Goal: Find specific page/section: Find specific page/section

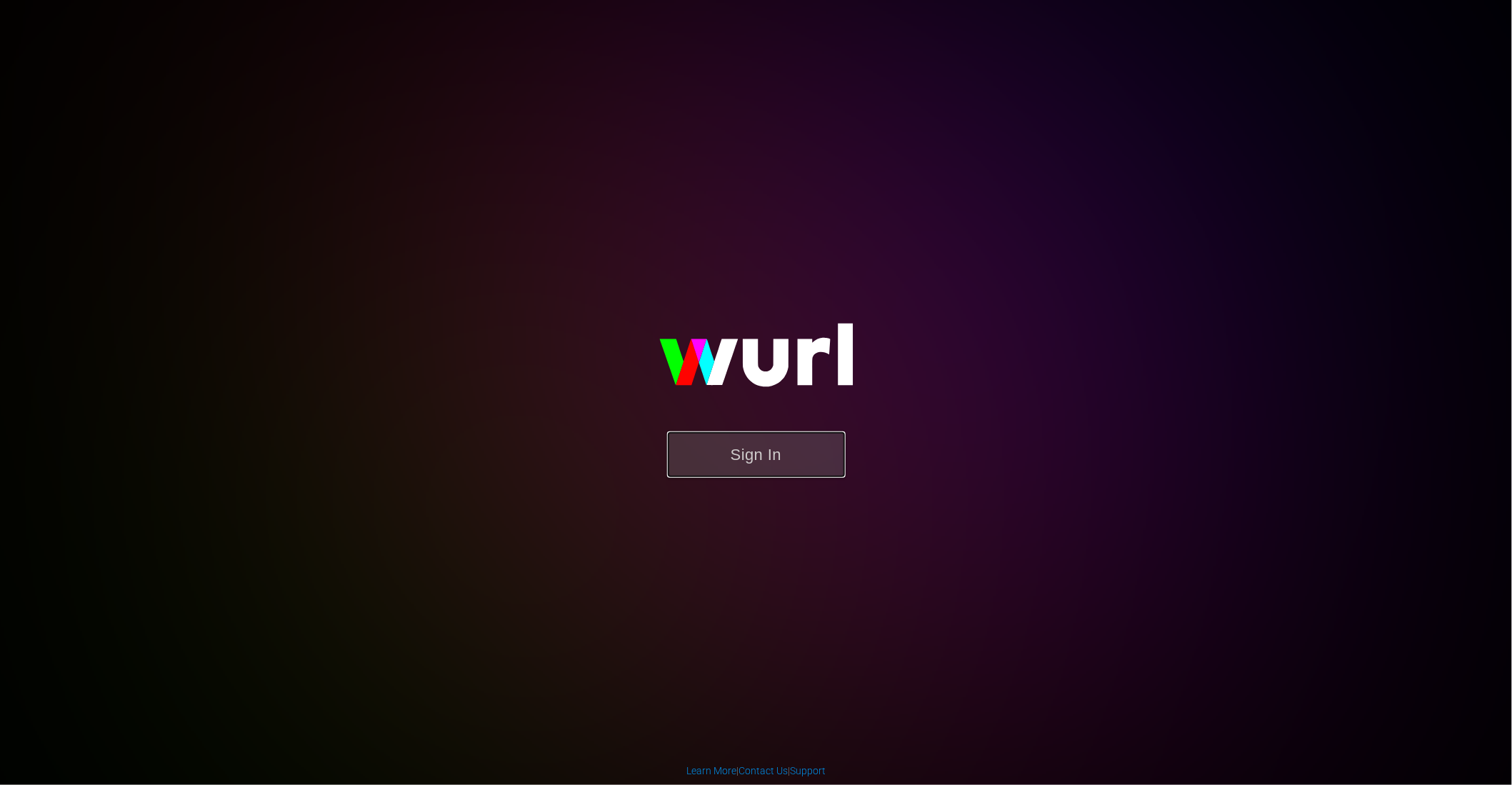
click at [781, 447] on button "Sign In" at bounding box center [756, 454] width 179 height 46
click at [762, 459] on button "Sign In" at bounding box center [756, 454] width 179 height 46
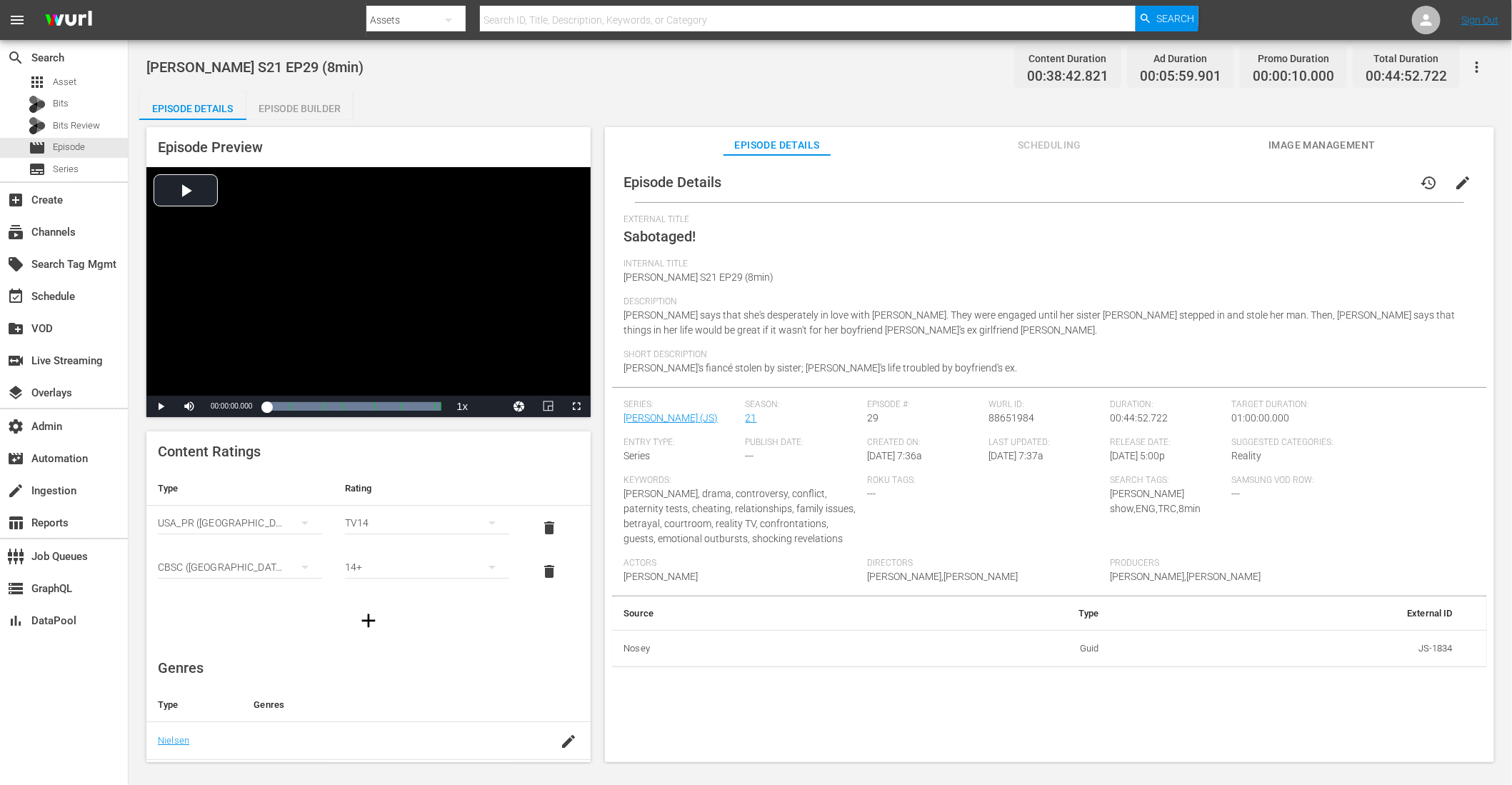
click at [1482, 67] on icon "button" at bounding box center [1477, 67] width 17 height 17
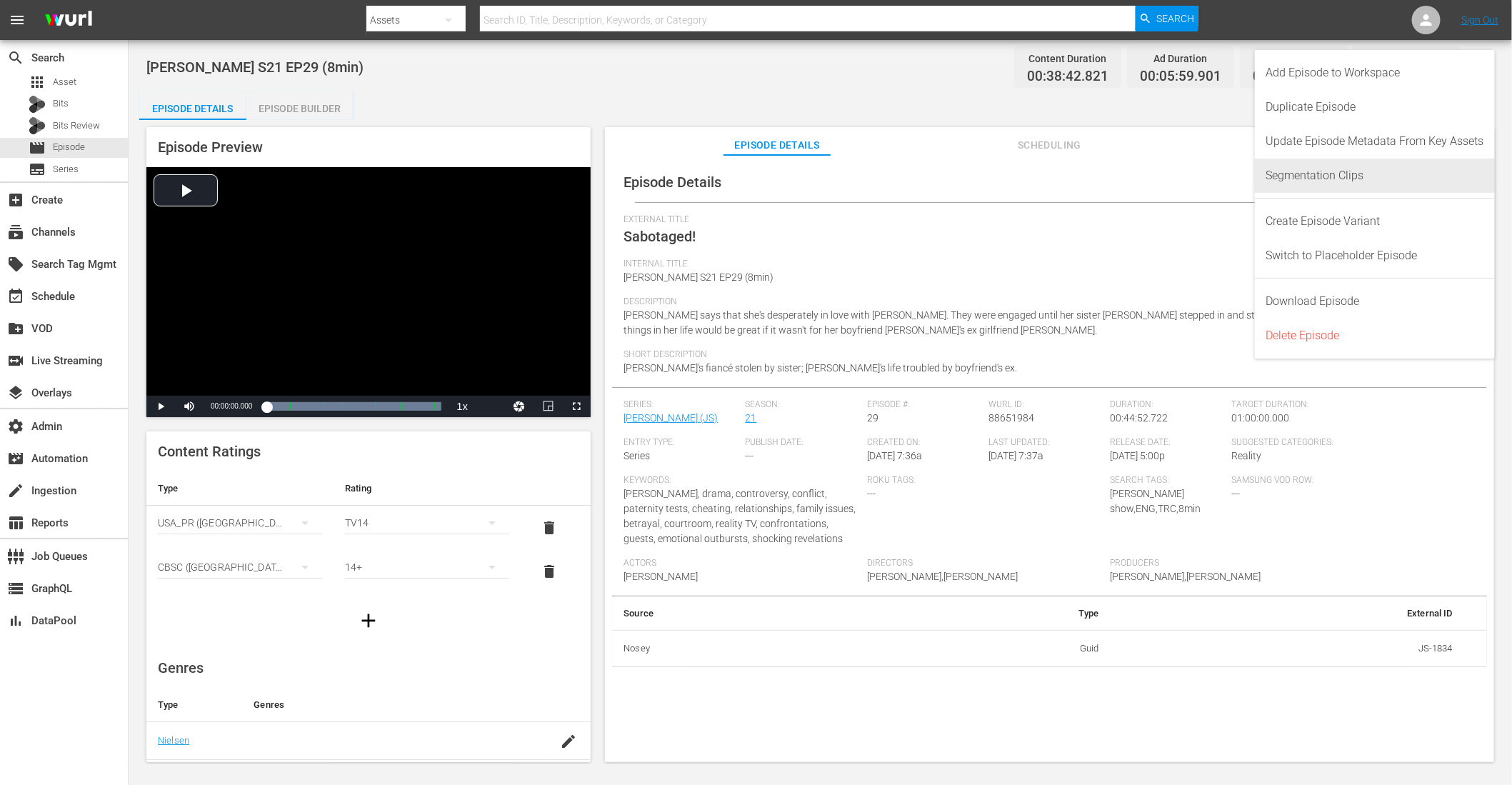
click at [1335, 170] on div "Segmentation Clips" at bounding box center [1375, 175] width 218 height 35
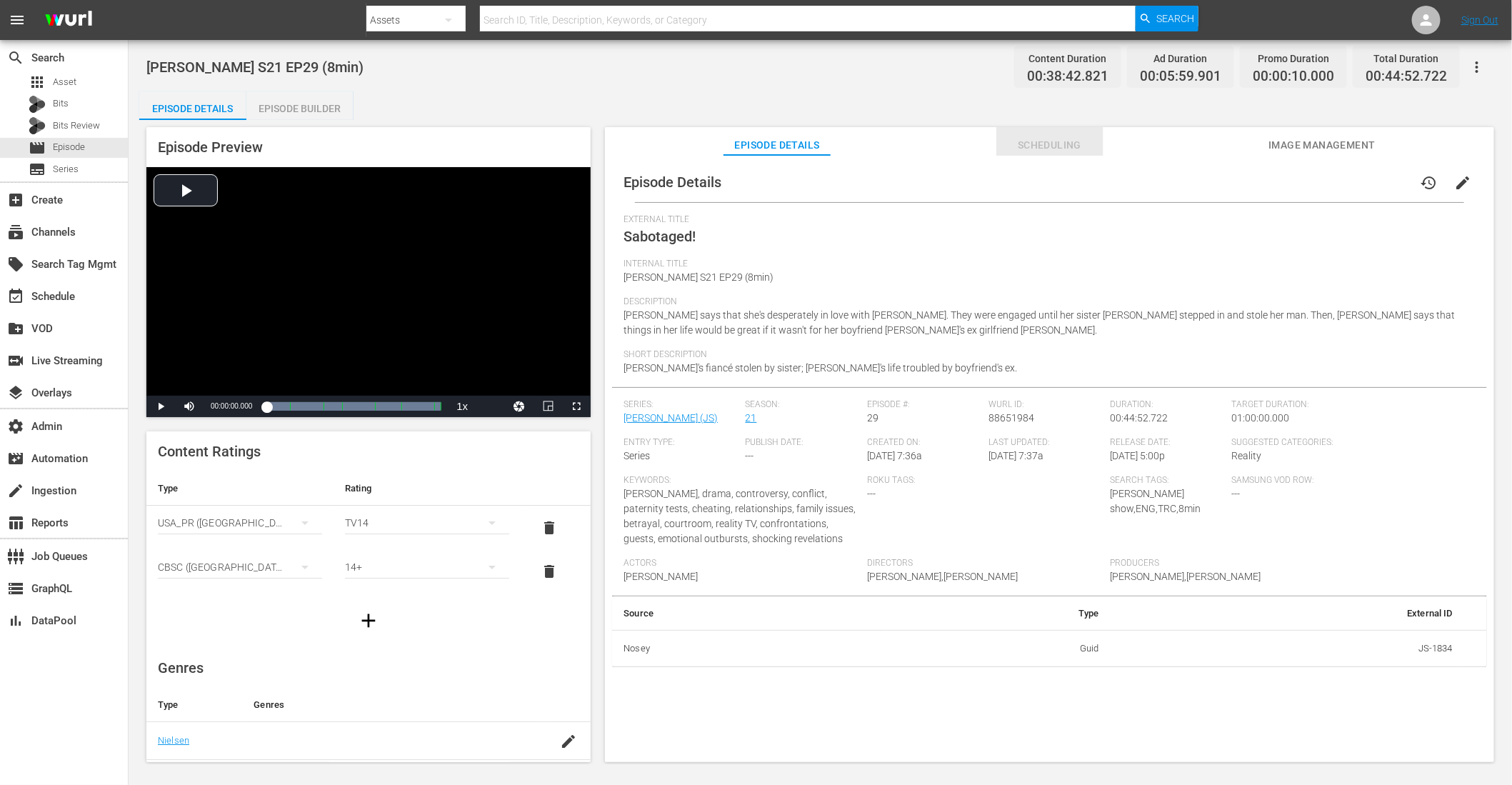
click at [1036, 151] on span "Scheduling" at bounding box center [1050, 145] width 107 height 18
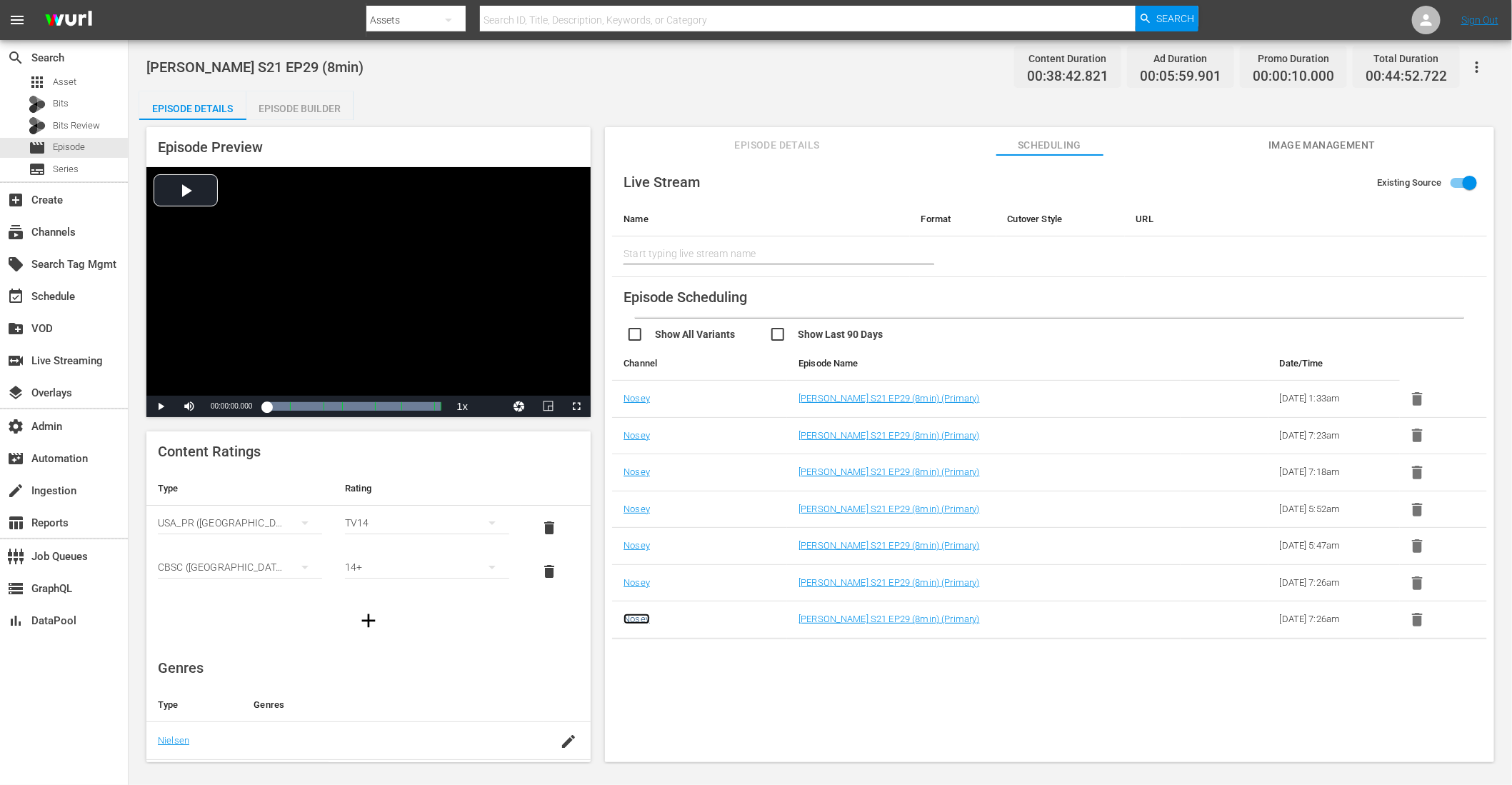
click at [636, 620] on link "Nosey" at bounding box center [636, 619] width 26 height 11
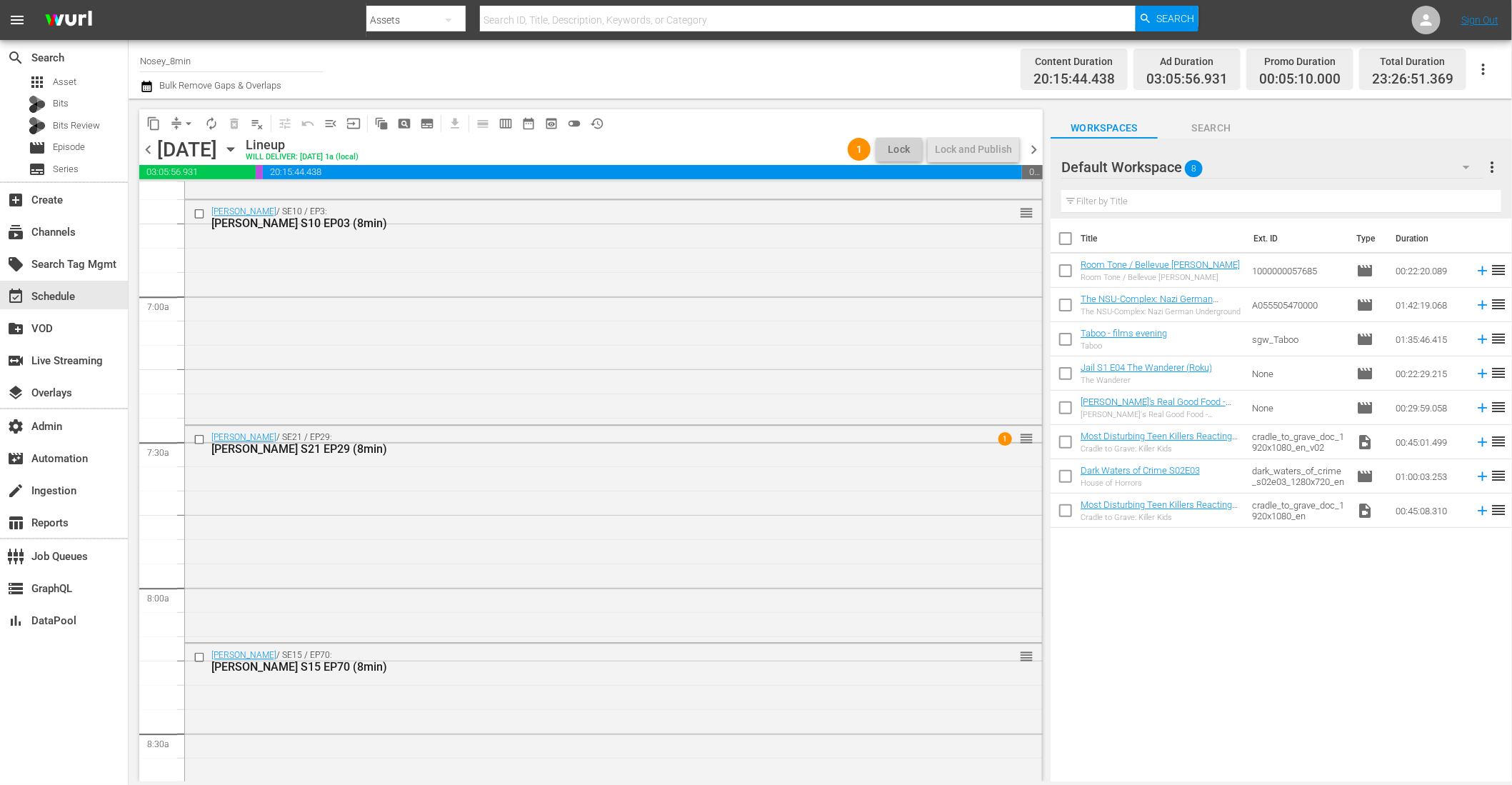
scroll to position [2075, 0]
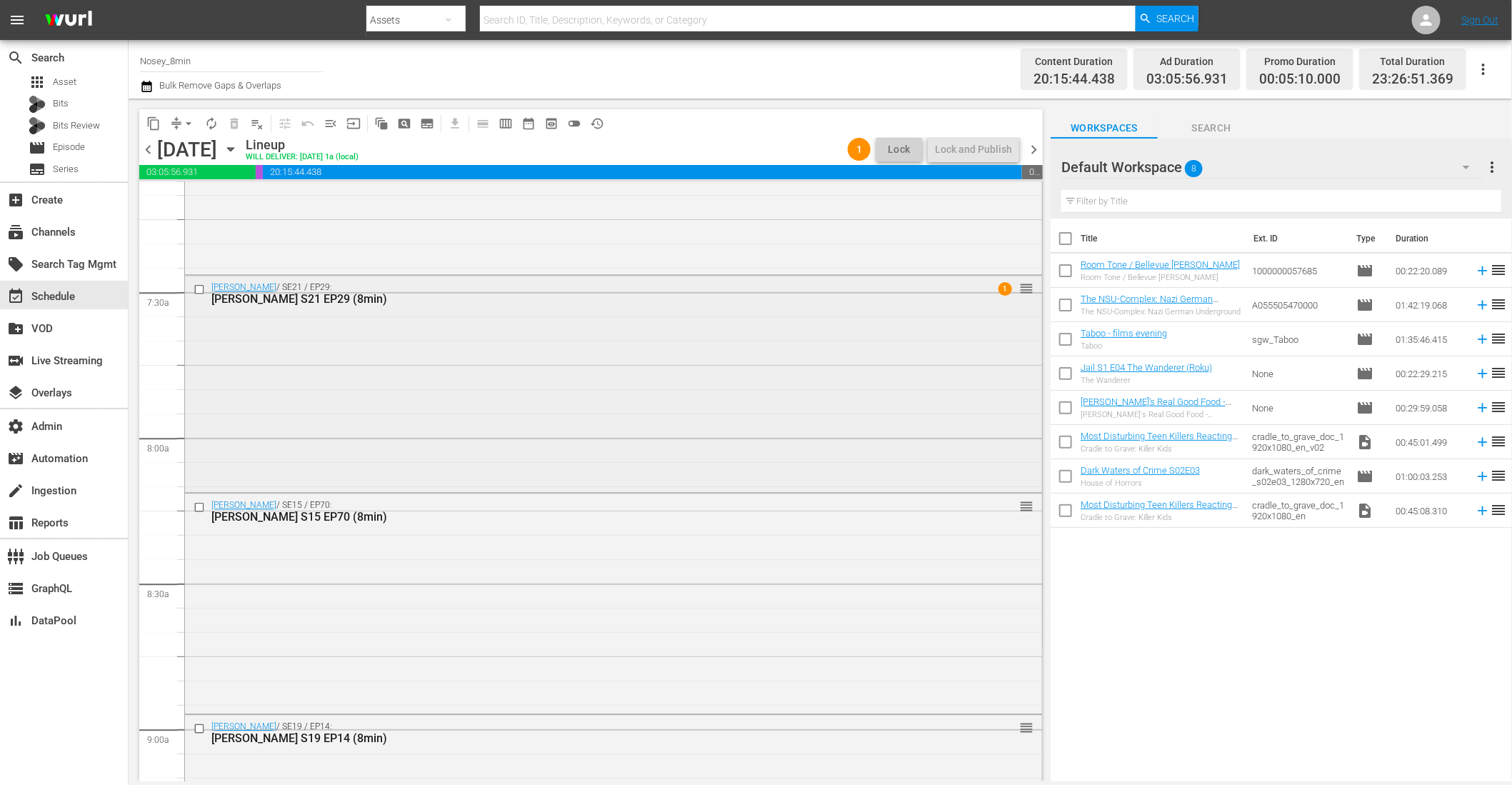
click at [584, 374] on div "Jerry Springer / SE21 / EP29: Jerry Springer S21 EP29 (8min) 1 reorder" at bounding box center [613, 383] width 857 height 213
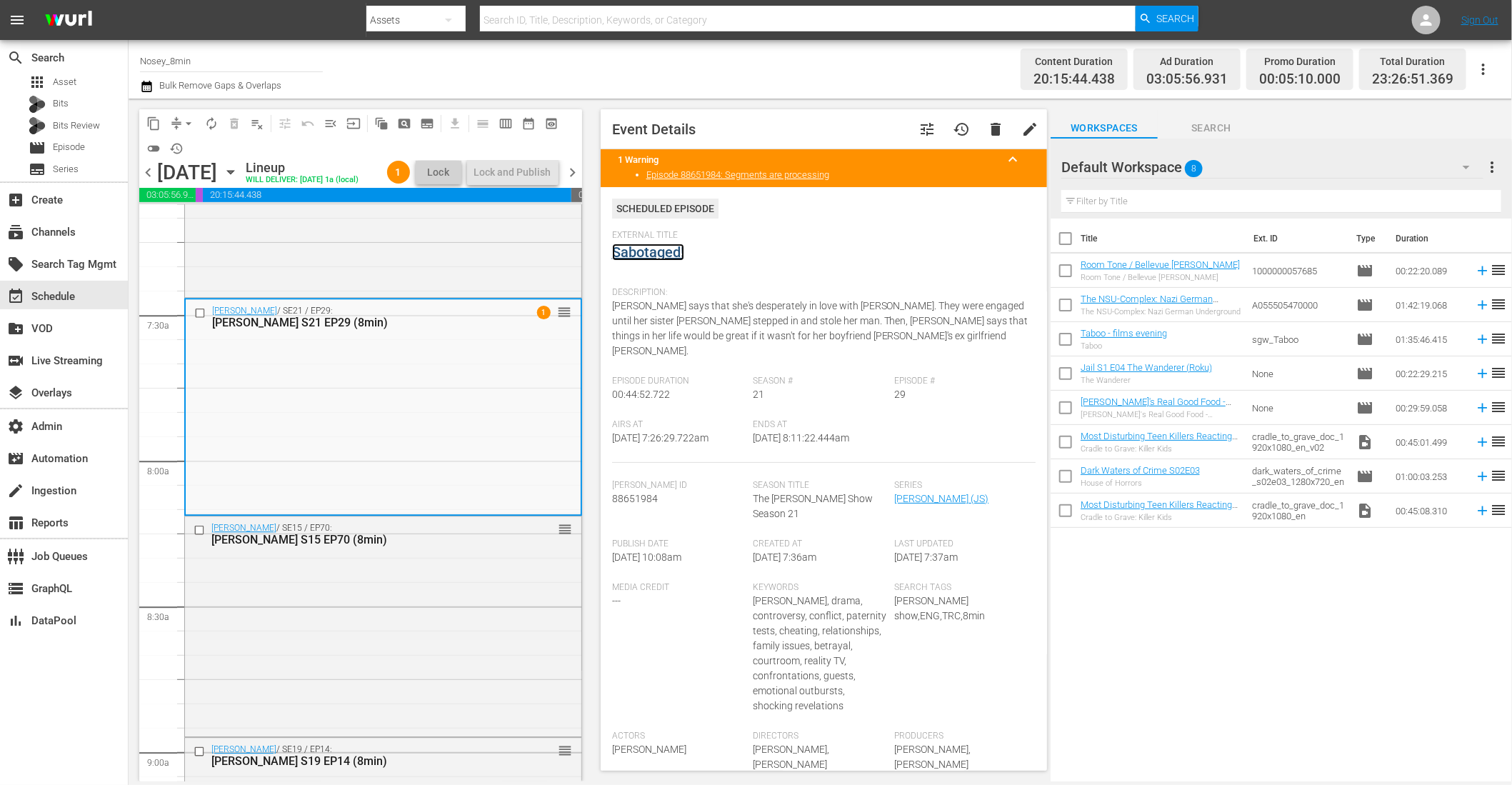
click at [645, 251] on link "Sabotaged!" at bounding box center [648, 252] width 72 height 17
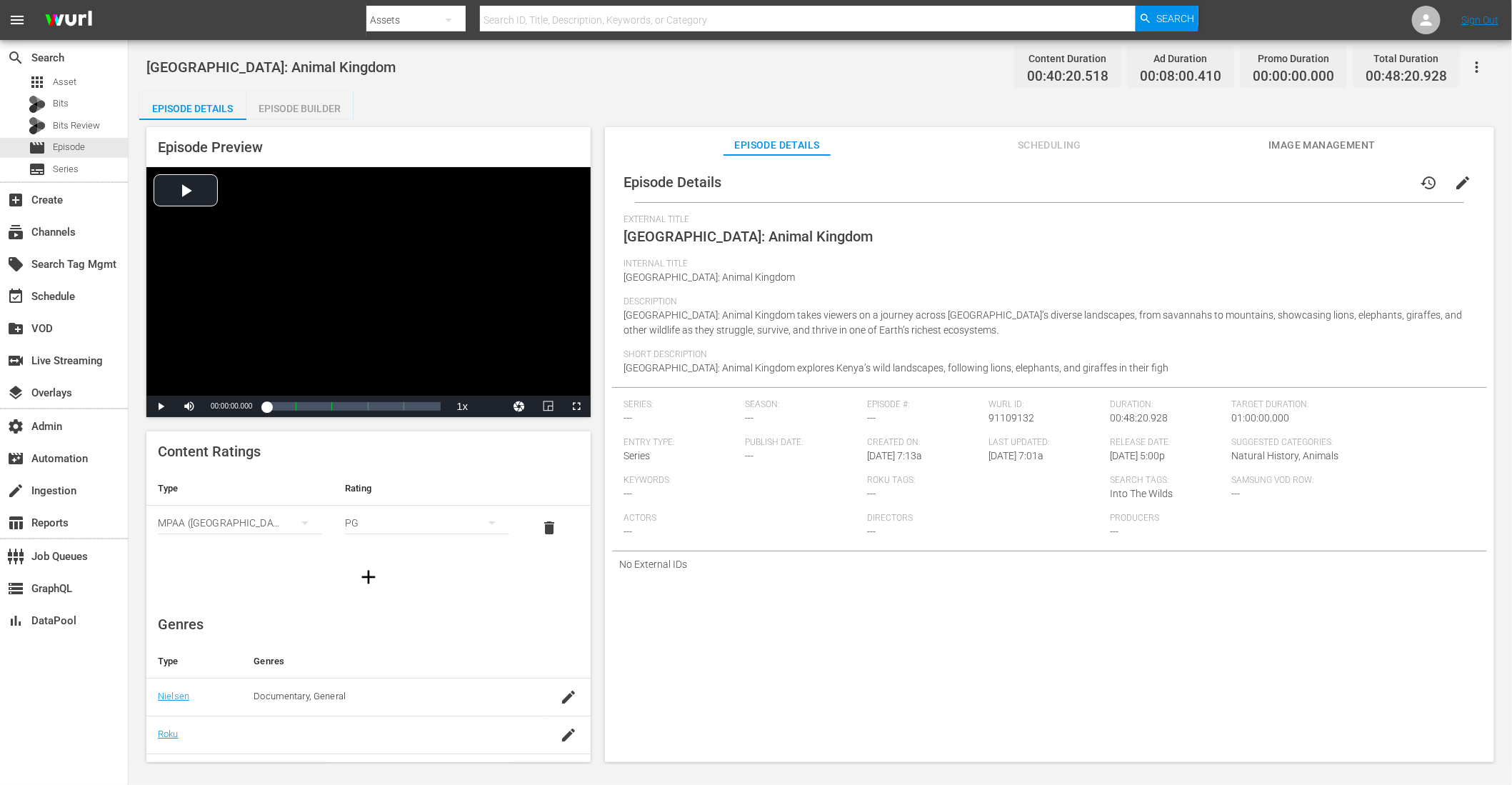
click at [906, 228] on div "External Title [GEOGRAPHIC_DATA]: Animal Kingdom" at bounding box center [1049, 236] width 852 height 44
click at [1026, 151] on span "Scheduling" at bounding box center [1050, 145] width 107 height 18
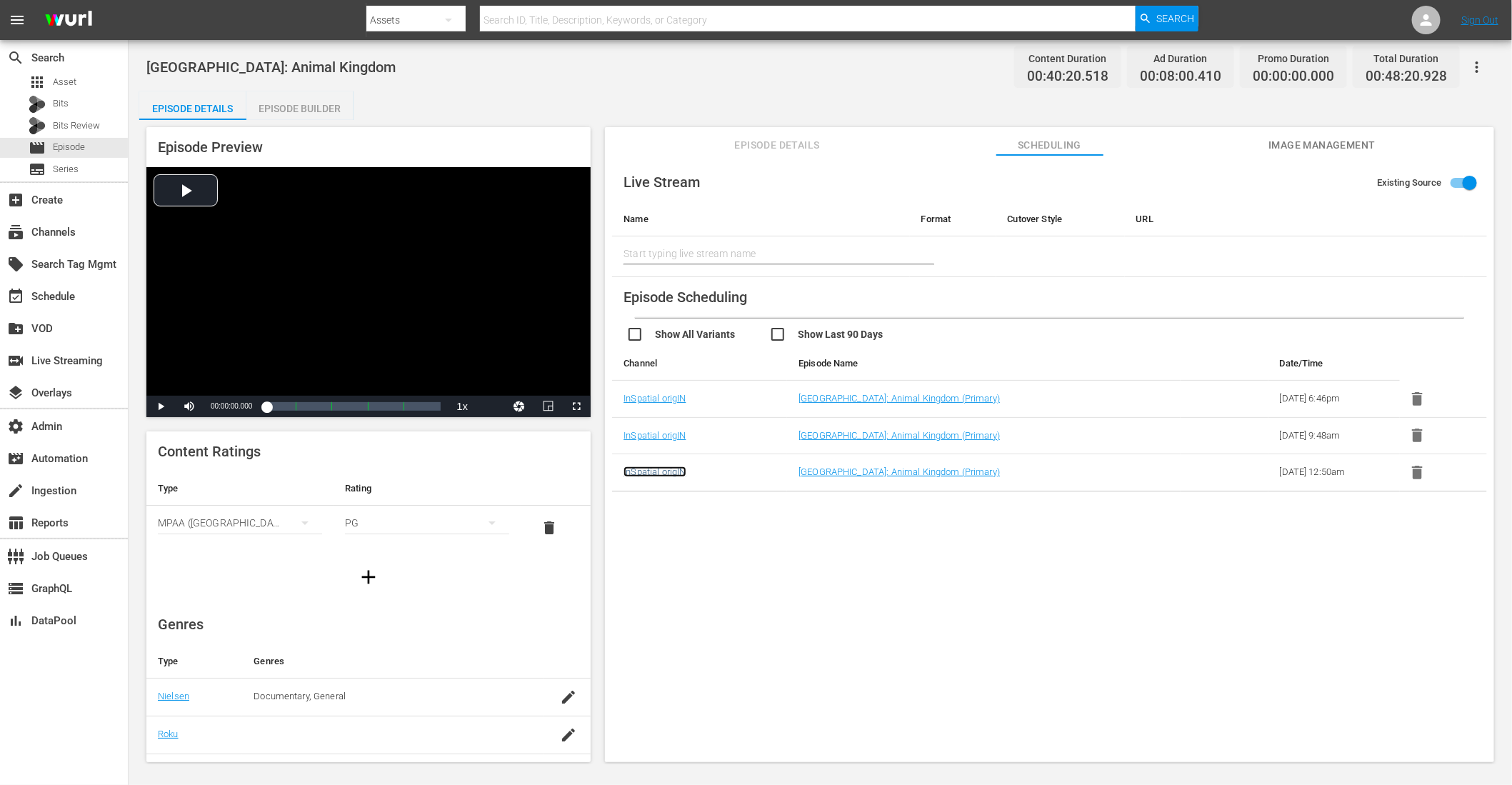
click at [656, 471] on link "InSpatial origIN" at bounding box center [654, 472] width 62 height 11
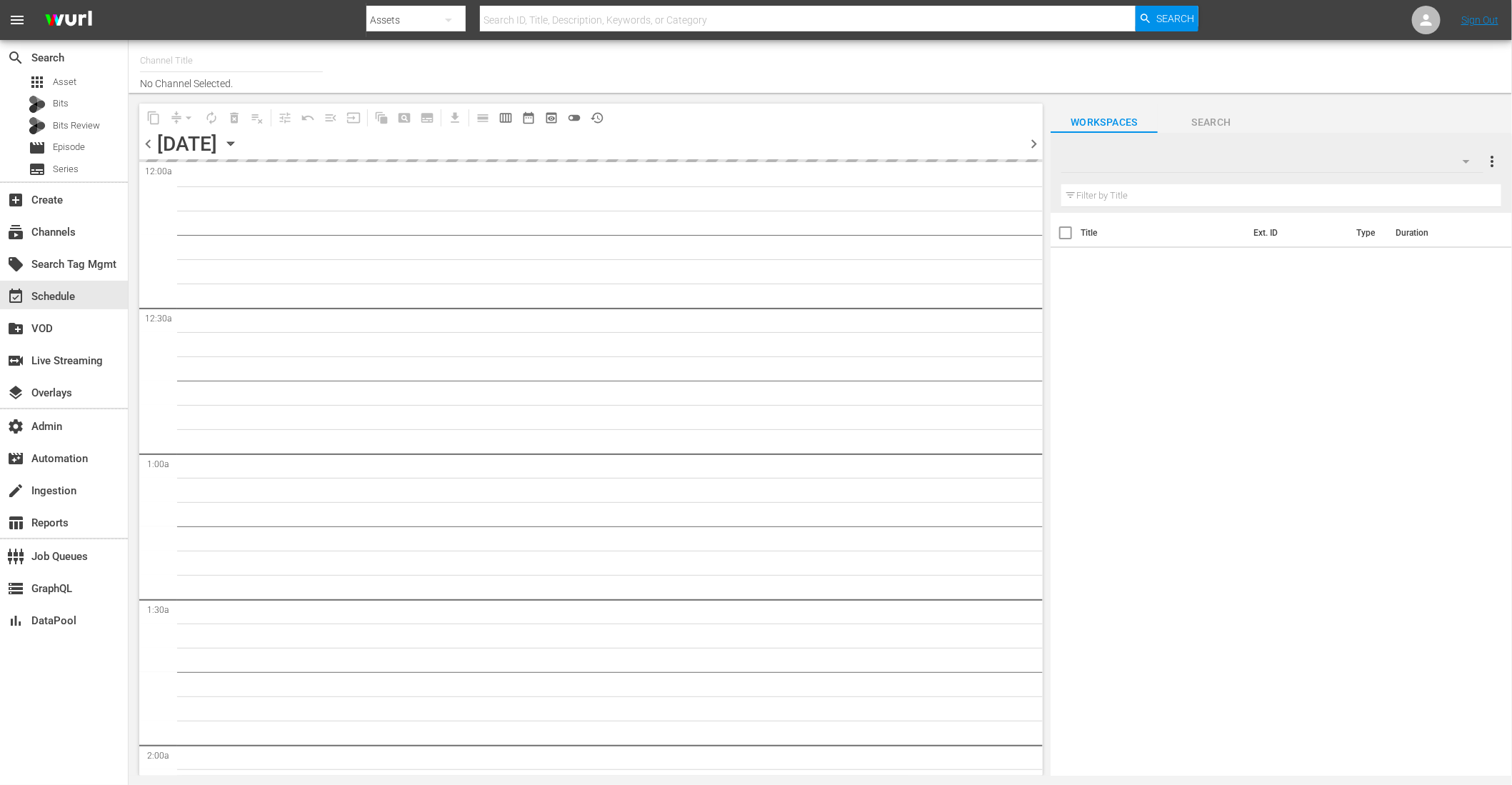
type input "InSpatial origIN A1 (2094)"
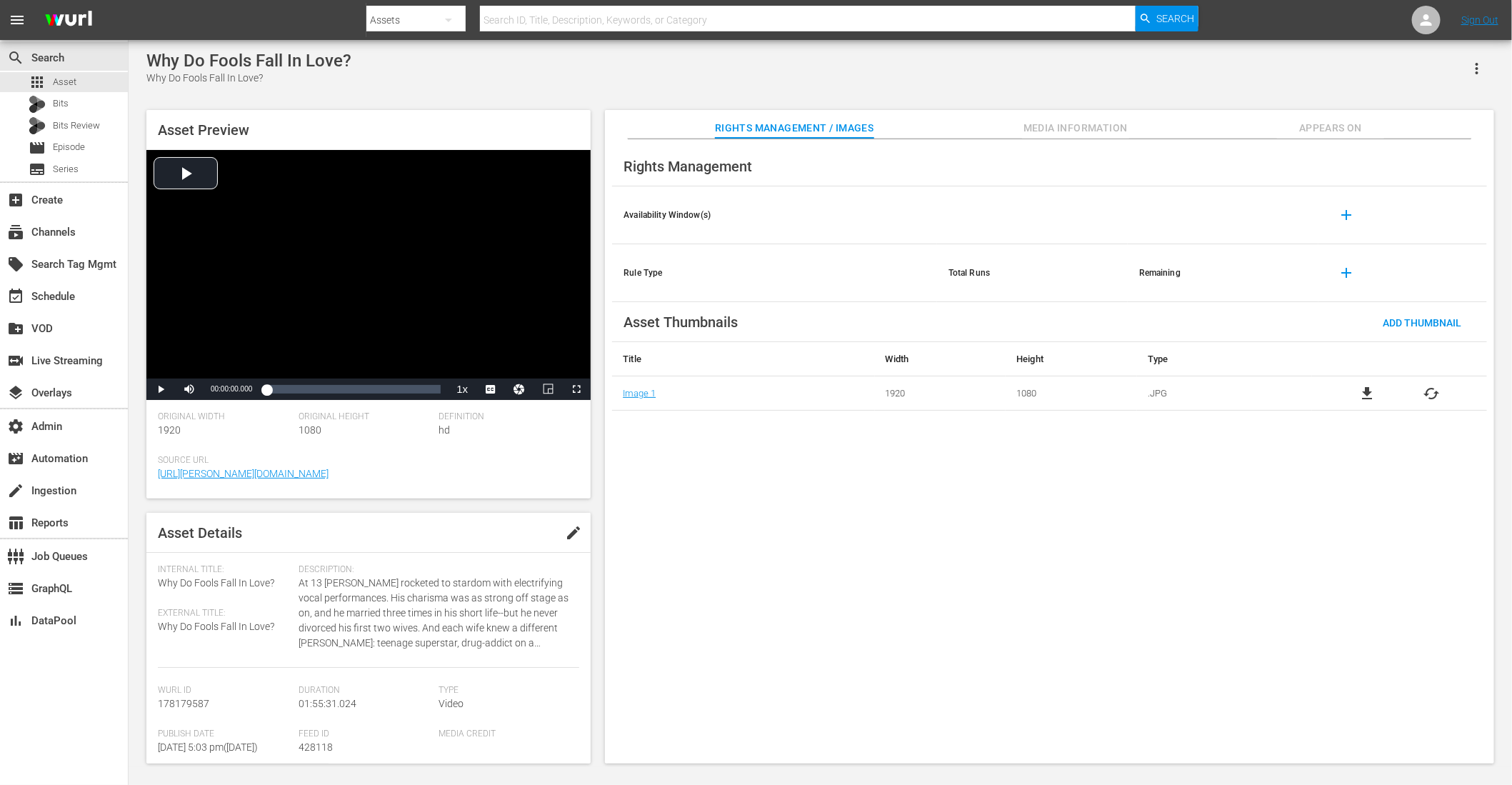
click at [1337, 129] on span "Appears On" at bounding box center [1330, 128] width 107 height 18
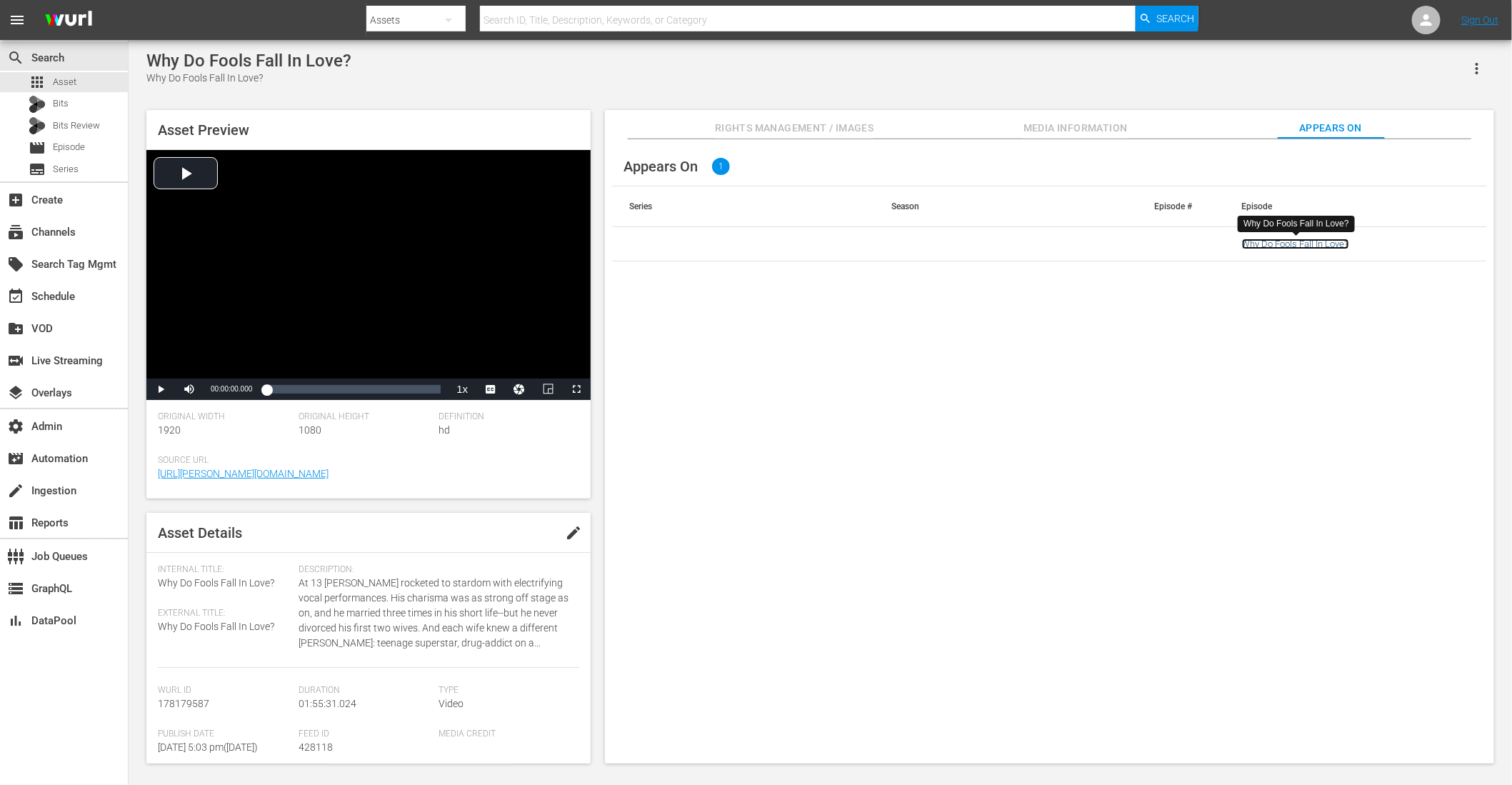
click at [1270, 245] on link "Why Do Fools Fall In Love?" at bounding box center [1296, 244] width 107 height 11
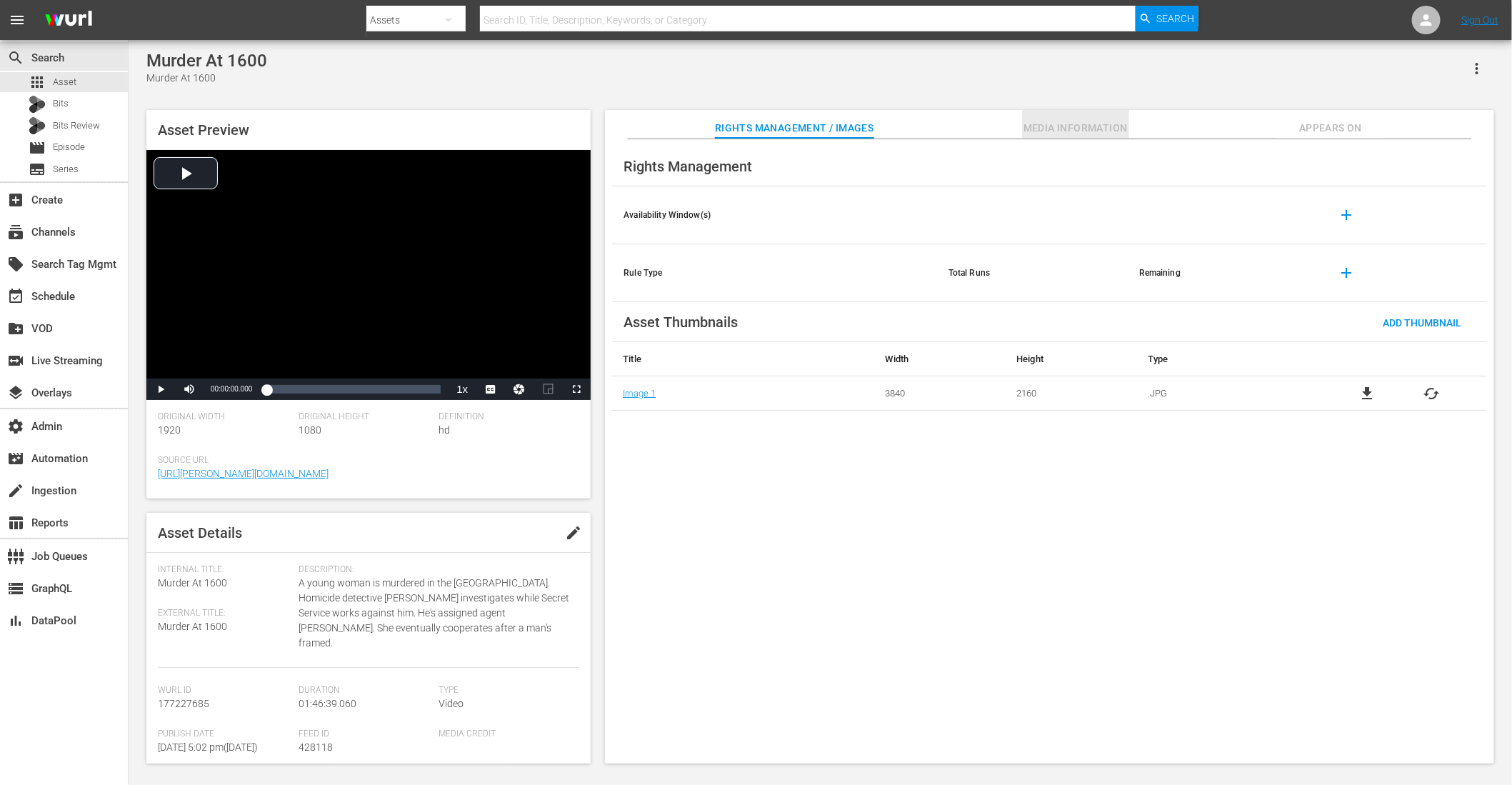
click at [1107, 129] on span "Media Information" at bounding box center [1076, 128] width 107 height 18
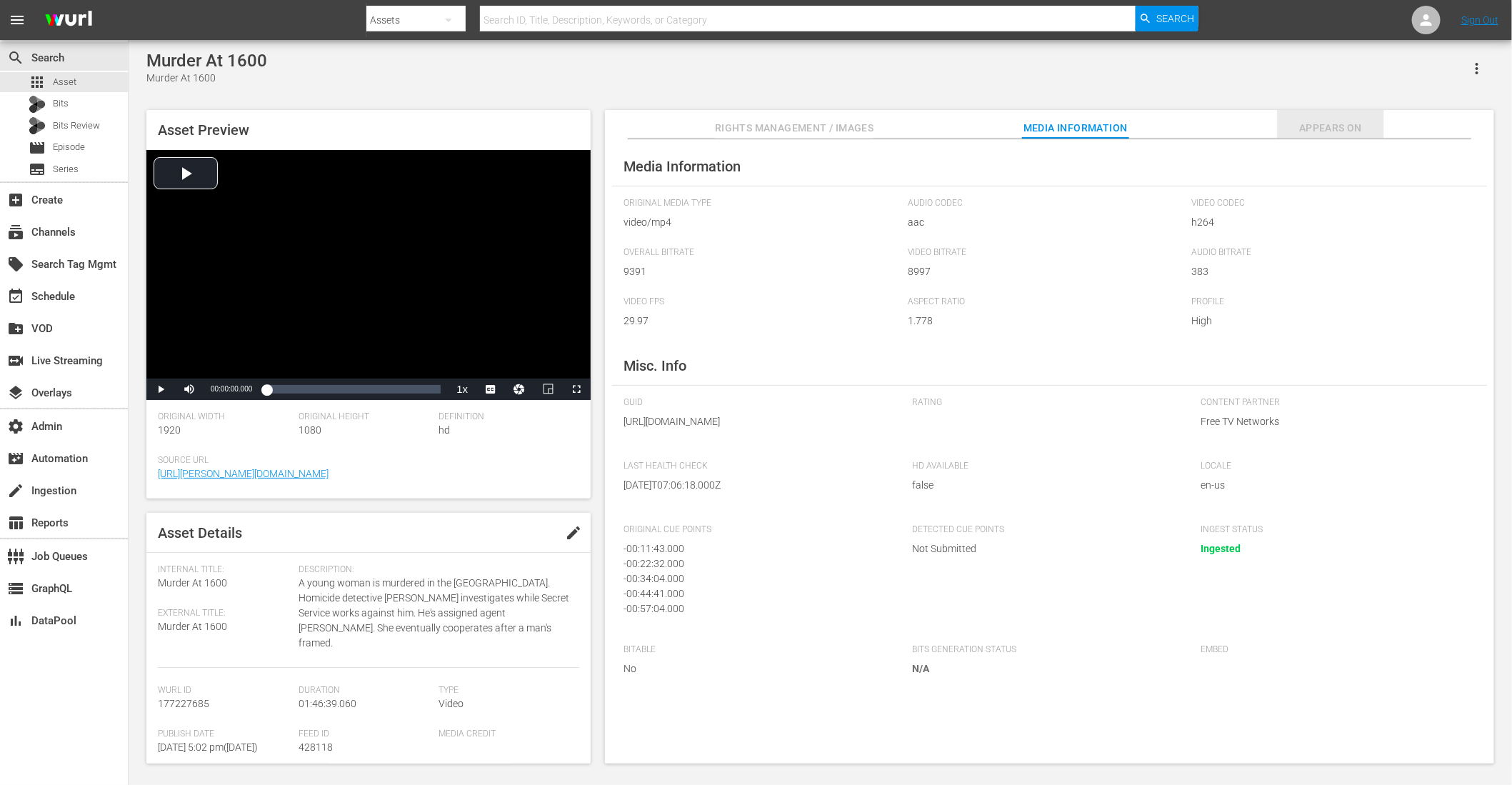
click at [1313, 129] on span "Appears On" at bounding box center [1330, 128] width 107 height 18
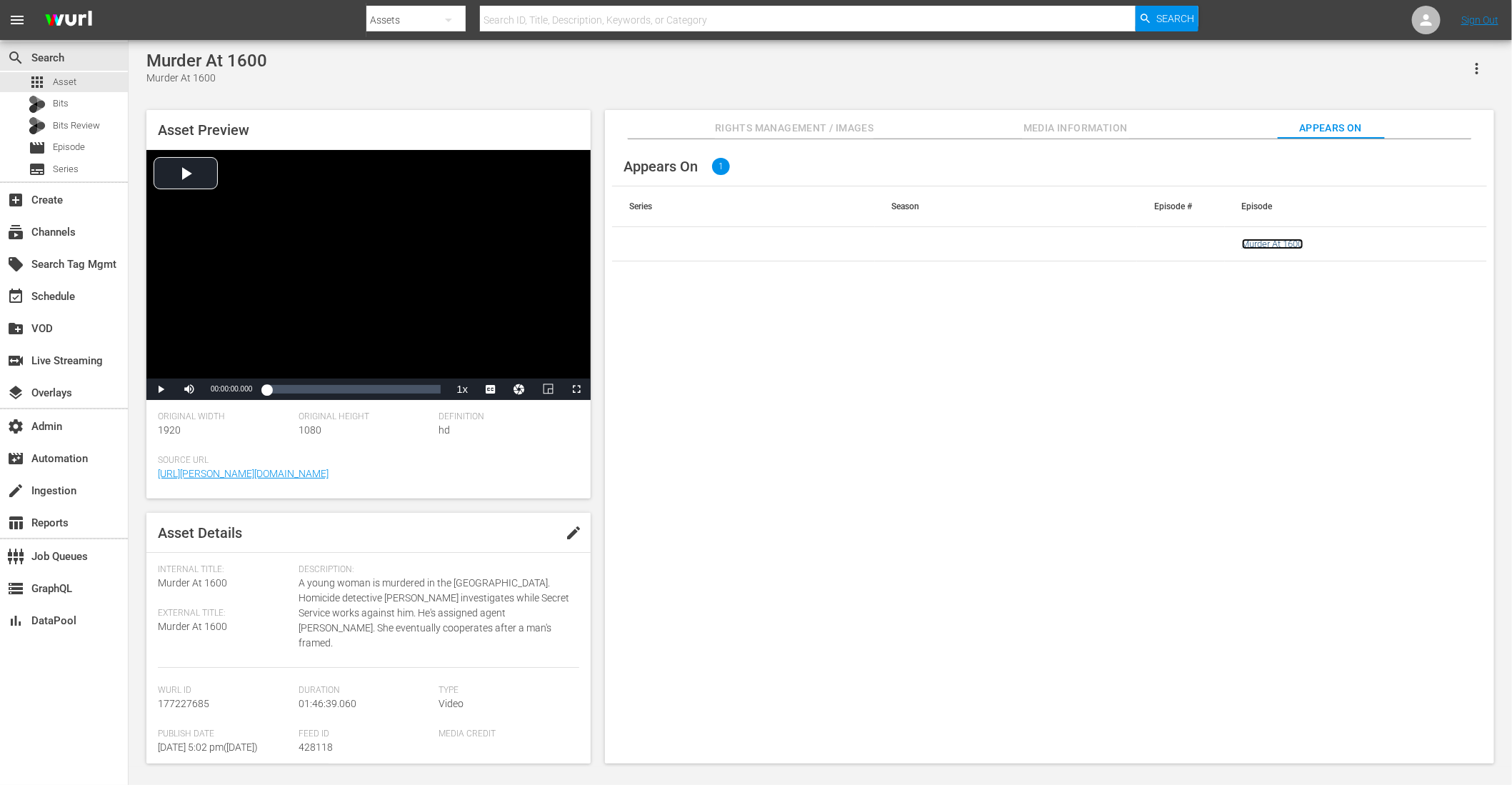
click at [1277, 244] on link "Murder At 1600" at bounding box center [1272, 244] width 61 height 11
